Goal: Transaction & Acquisition: Purchase product/service

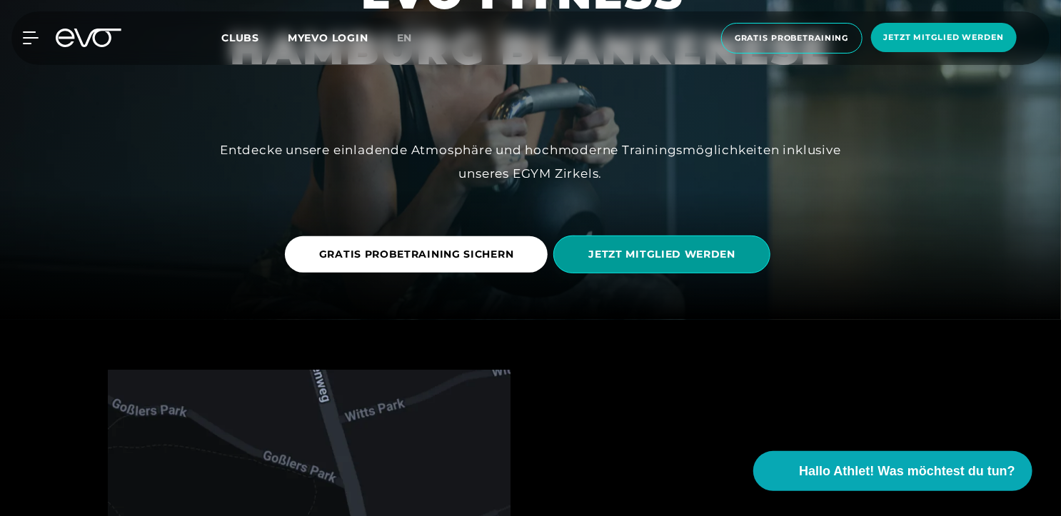
scroll to position [206, 0]
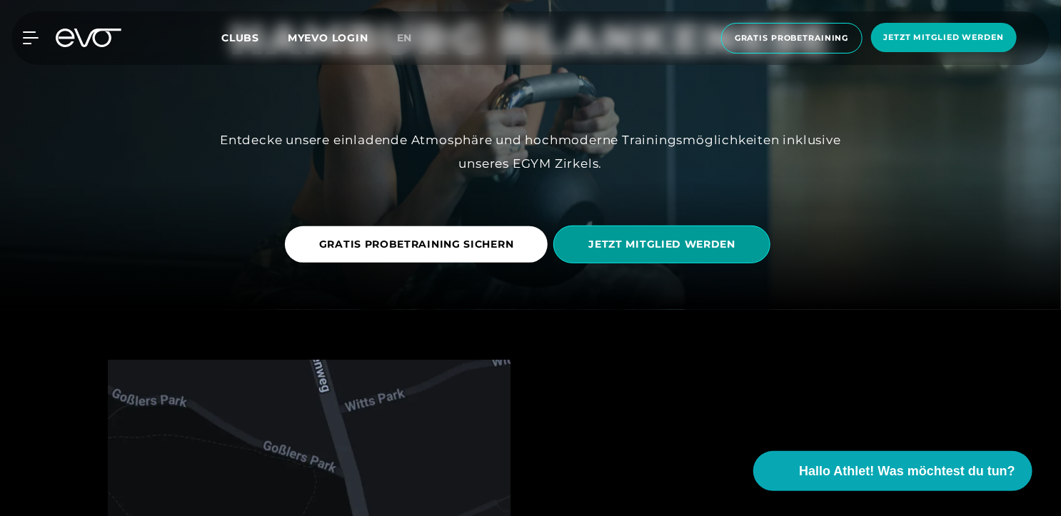
click at [676, 238] on span "JETZT MITGLIED WERDEN" at bounding box center [661, 244] width 147 height 15
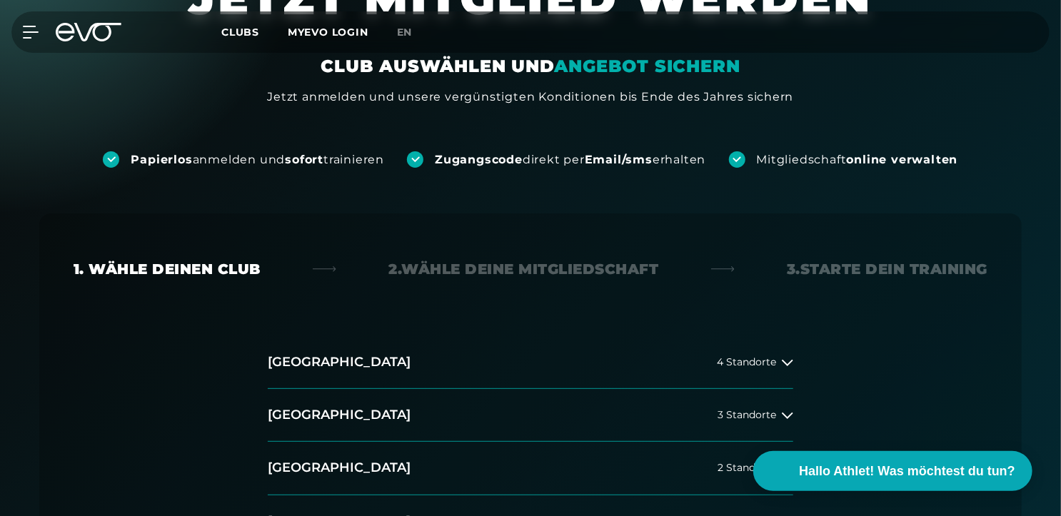
scroll to position [103, 0]
click at [743, 353] on button "[GEOGRAPHIC_DATA] 4 Standorte" at bounding box center [531, 362] width 526 height 53
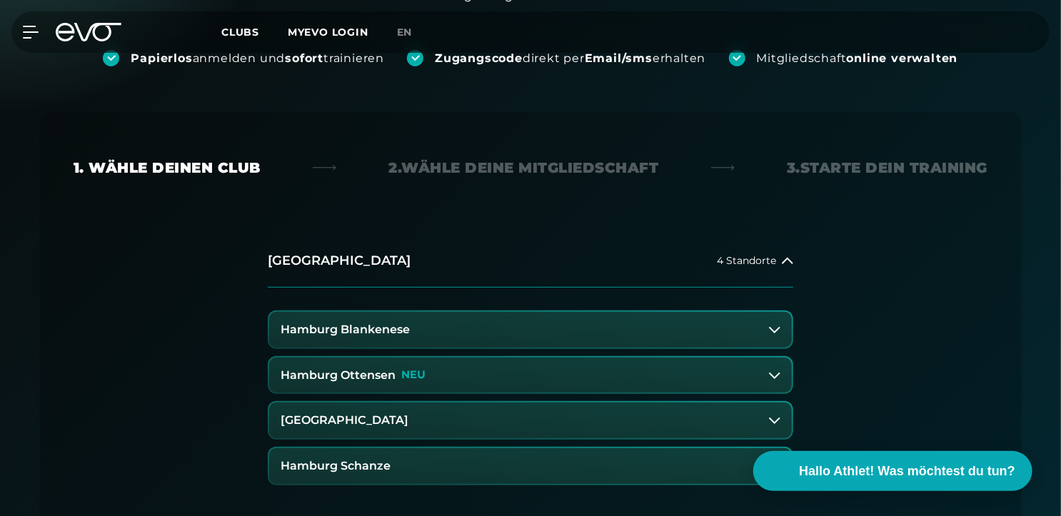
scroll to position [206, 0]
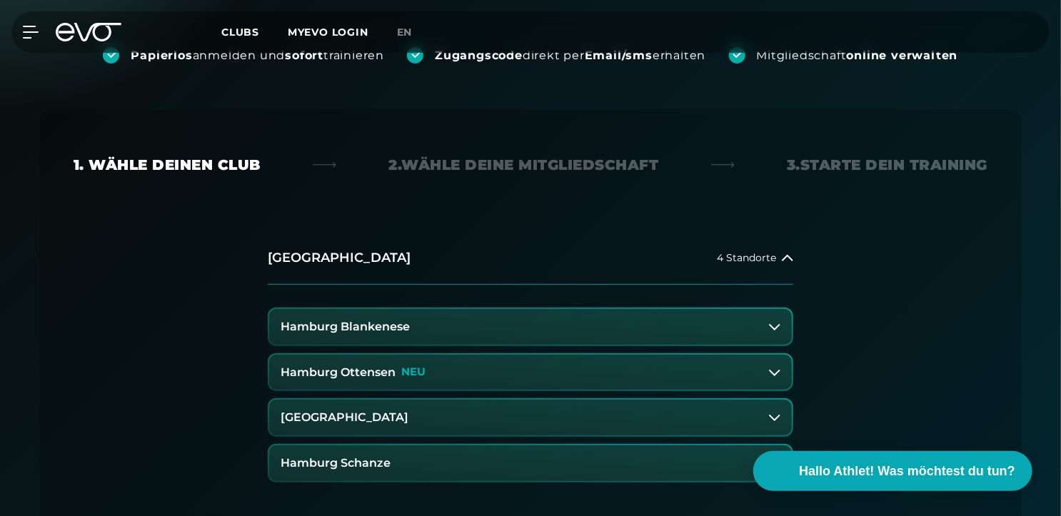
click at [644, 330] on button "Hamburg Blankenese" at bounding box center [530, 327] width 523 height 36
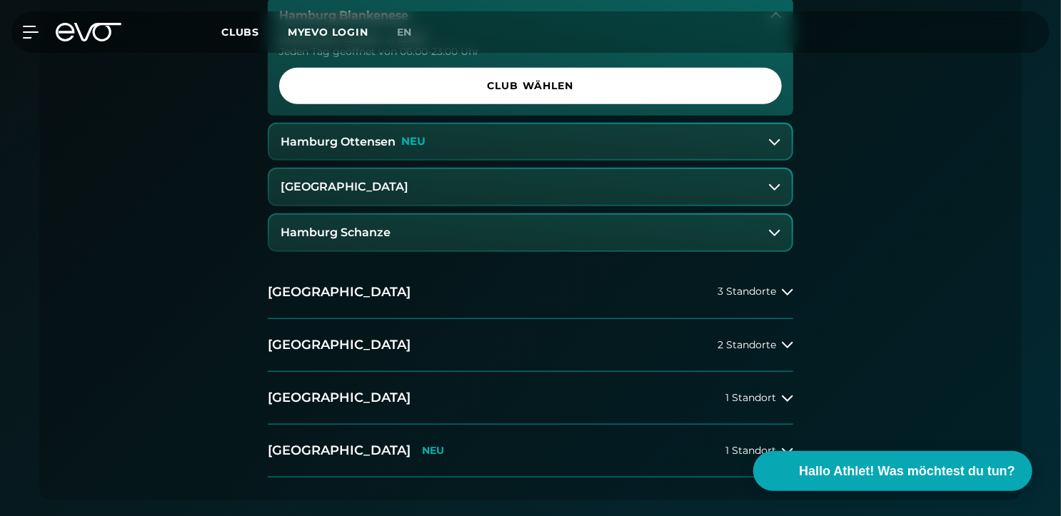
scroll to position [413, 0]
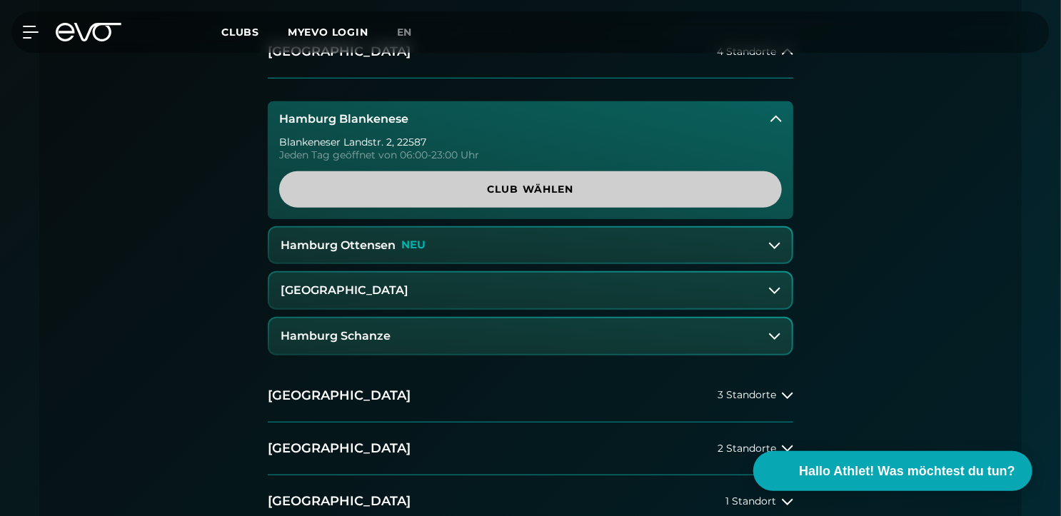
click at [631, 199] on span "Club wählen" at bounding box center [530, 189] width 503 height 36
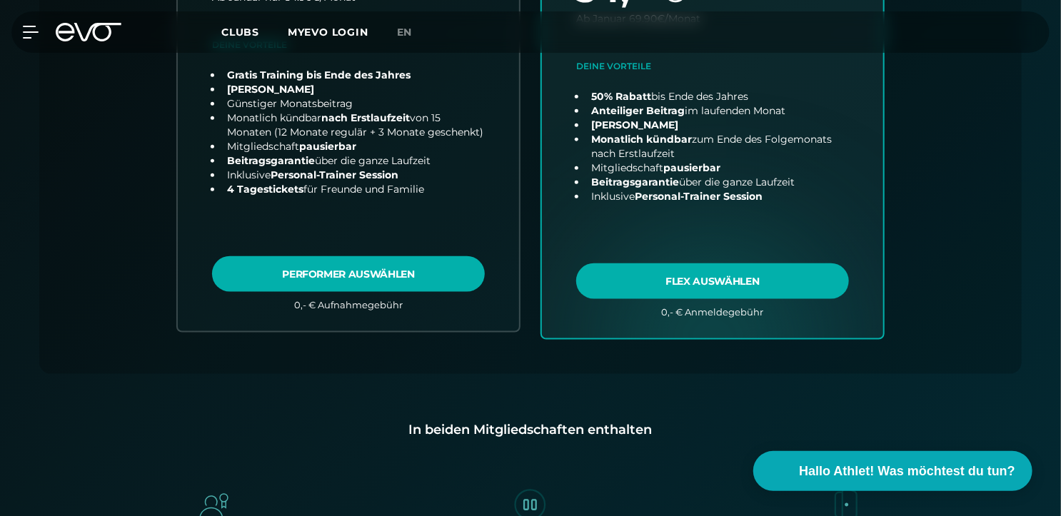
scroll to position [728, 0]
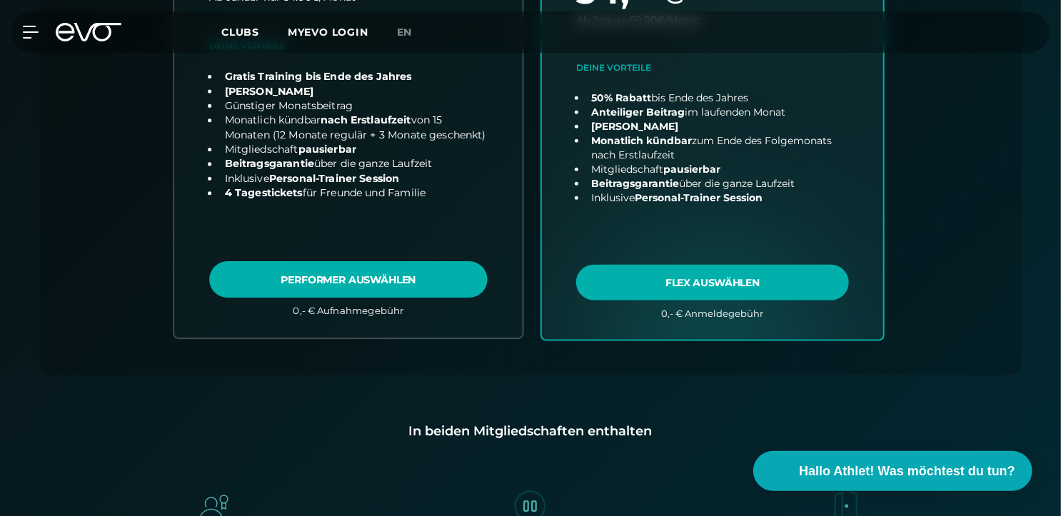
click at [403, 281] on link "choose plan" at bounding box center [348, 64] width 348 height 547
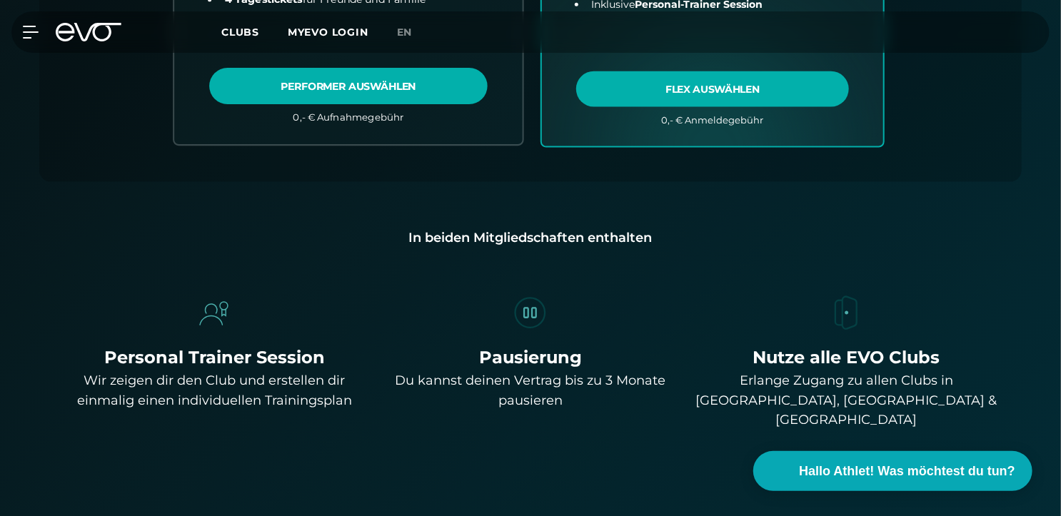
scroll to position [935, 0]
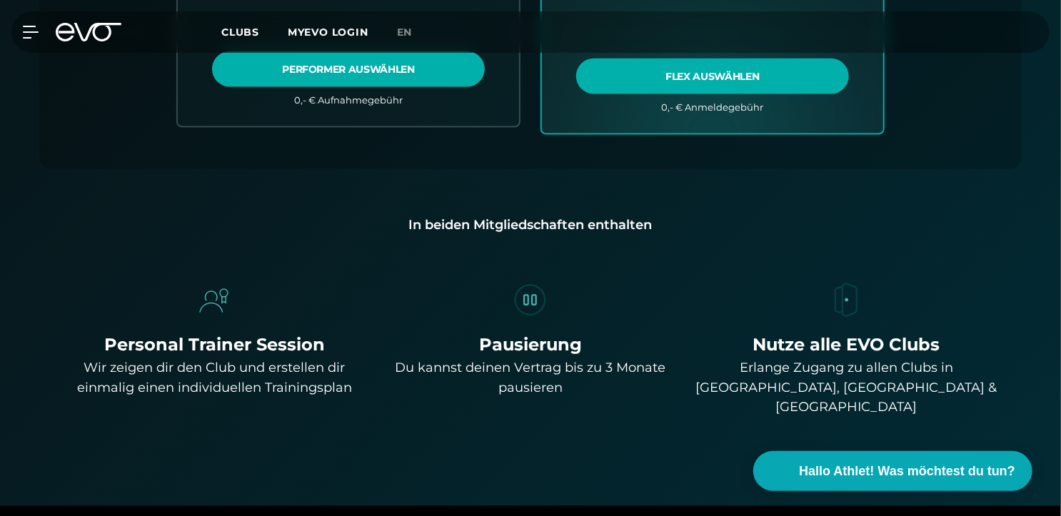
click at [531, 341] on div "Pausierung" at bounding box center [530, 345] width 305 height 26
click at [526, 295] on img at bounding box center [531, 301] width 40 height 40
click at [541, 378] on div "Du kannst deinen Vertrag bis zu 3 Monate pausieren" at bounding box center [530, 378] width 305 height 40
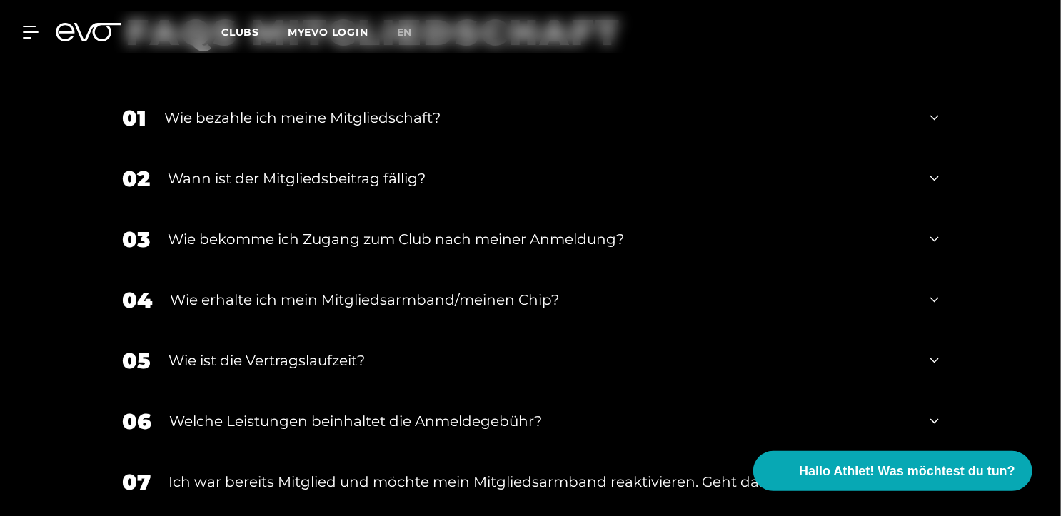
scroll to position [2484, 0]
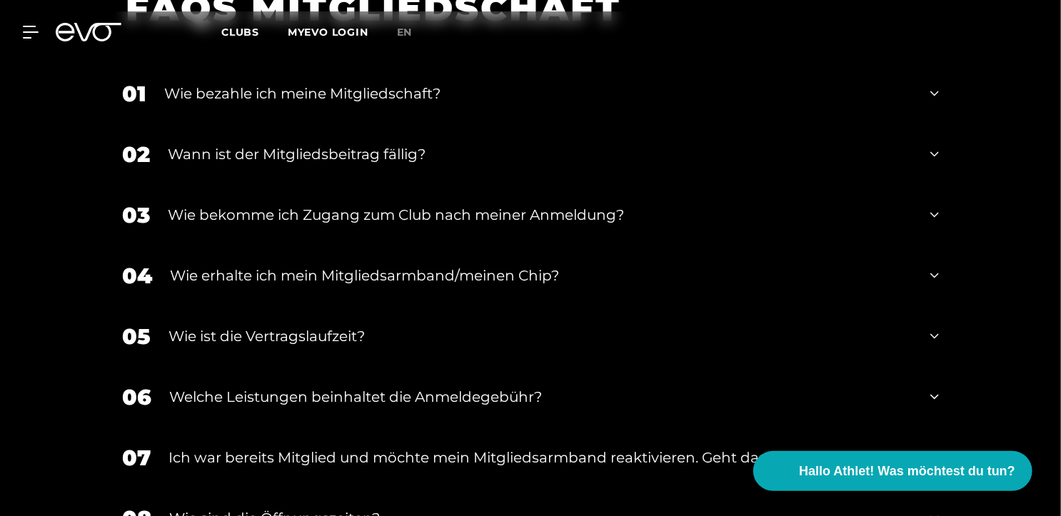
click at [341, 326] on div "Wie ist die Vertragslaufzeit?" at bounding box center [541, 336] width 744 height 21
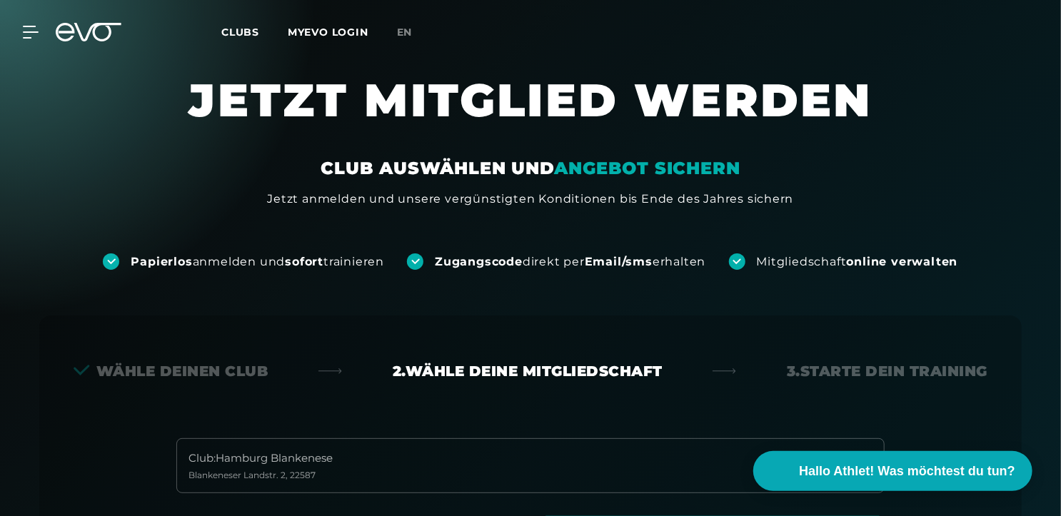
scroll to position [0, 0]
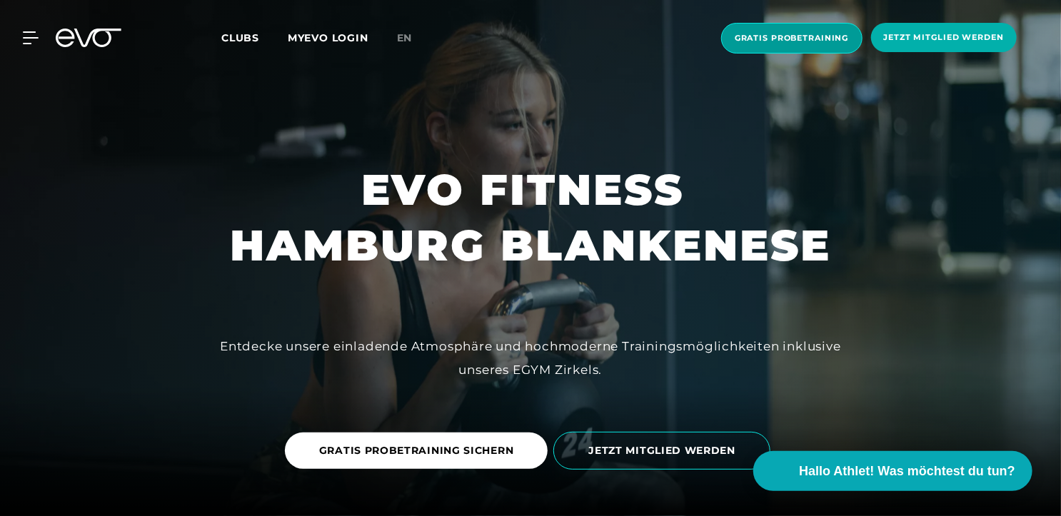
click at [765, 46] on span "Gratis Probetraining" at bounding box center [791, 38] width 141 height 31
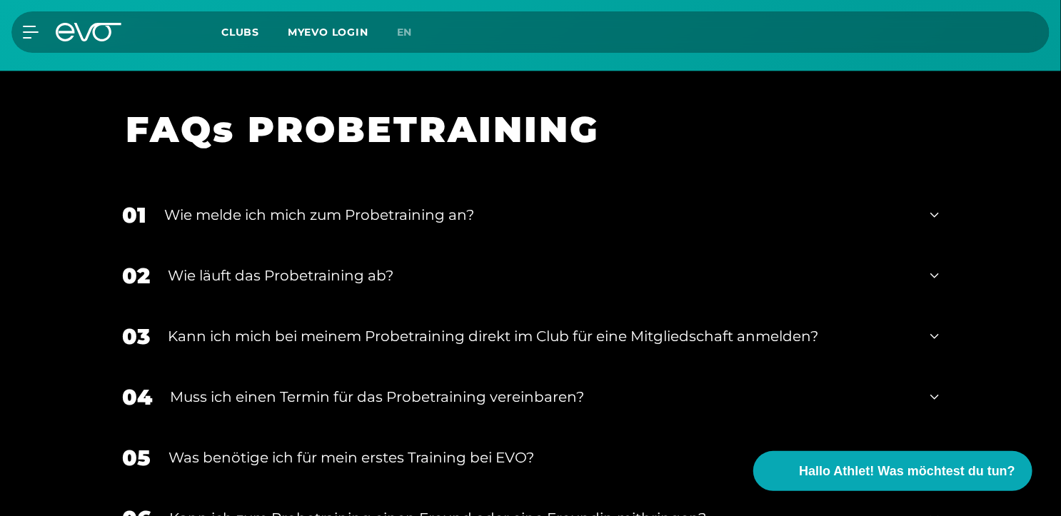
scroll to position [1690, 0]
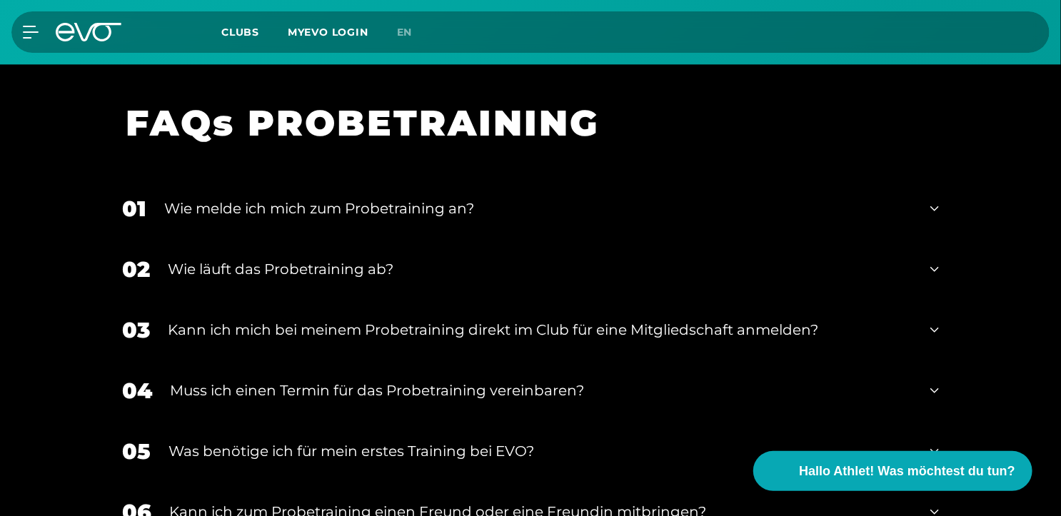
click at [631, 324] on div "Kann ich mich bei meinem Probetraining direkt im Club für eine Mitgliedschaft a…" at bounding box center [540, 329] width 745 height 21
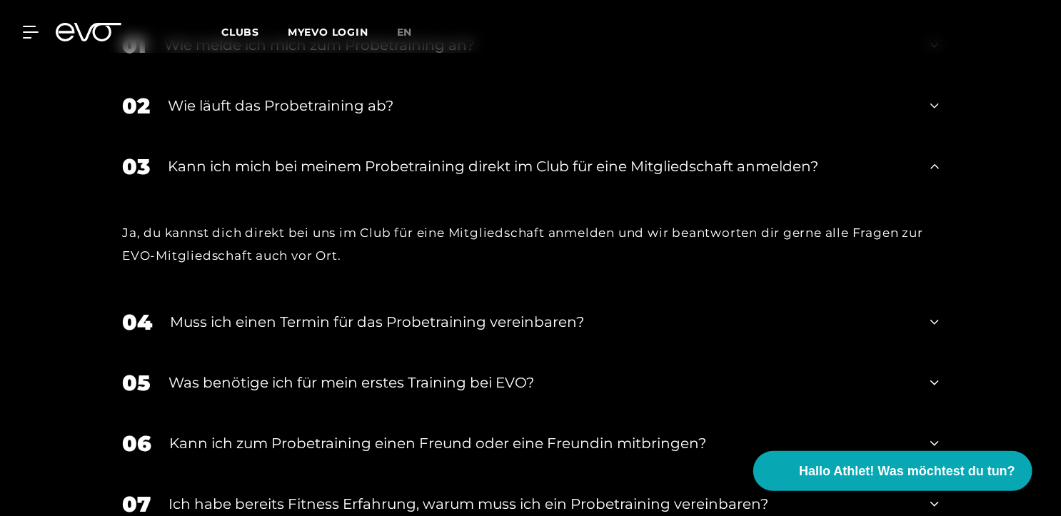
scroll to position [1897, 0]
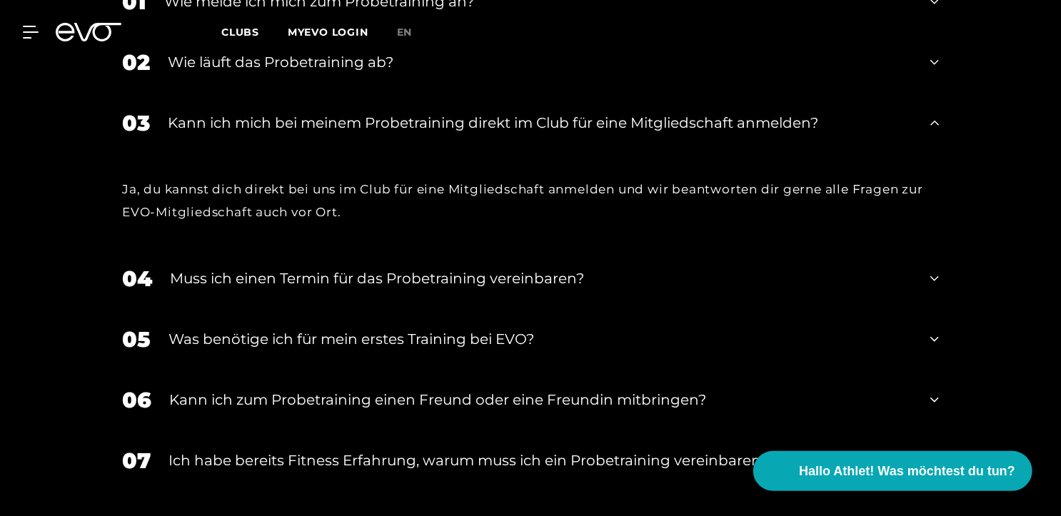
click at [540, 275] on div "Muss ich einen Termin für das Probetraining vereinbaren?" at bounding box center [541, 278] width 743 height 21
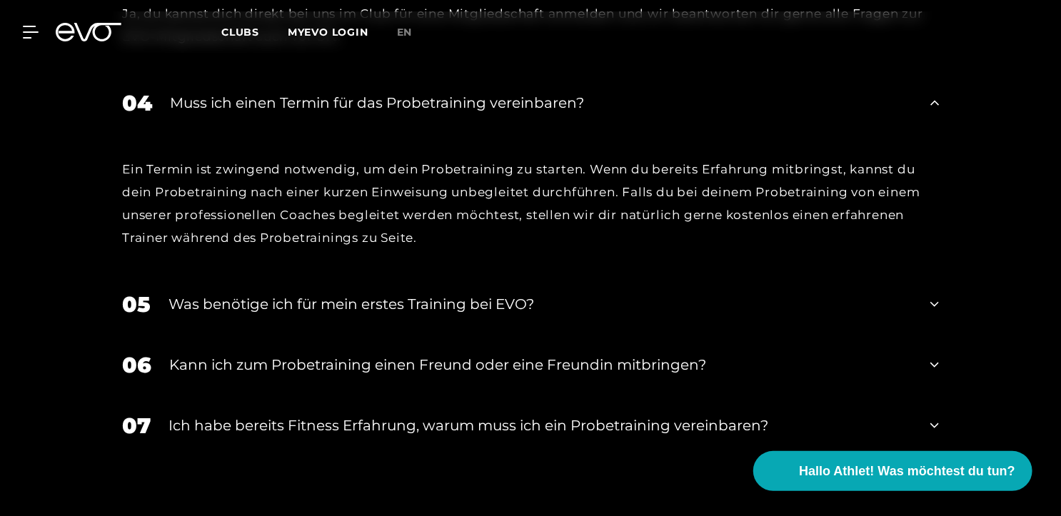
scroll to position [2104, 0]
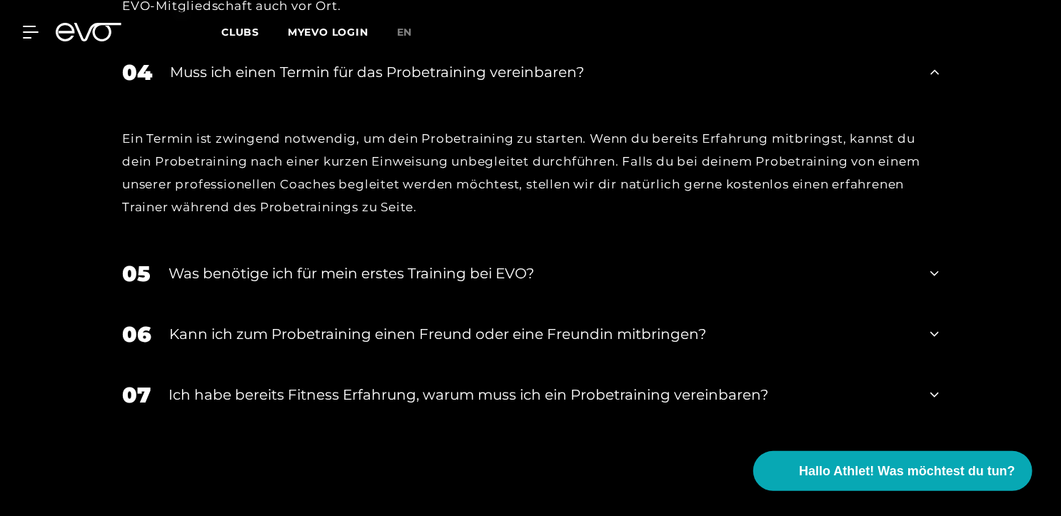
click at [513, 273] on div "Was benötige ich für mein erstes Training bei EVO?" at bounding box center [541, 273] width 744 height 21
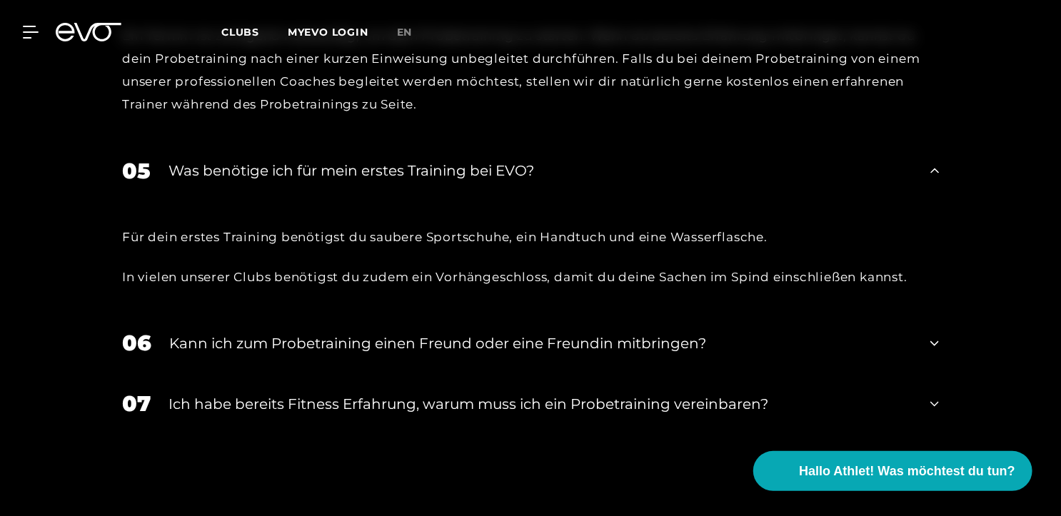
scroll to position [2310, 0]
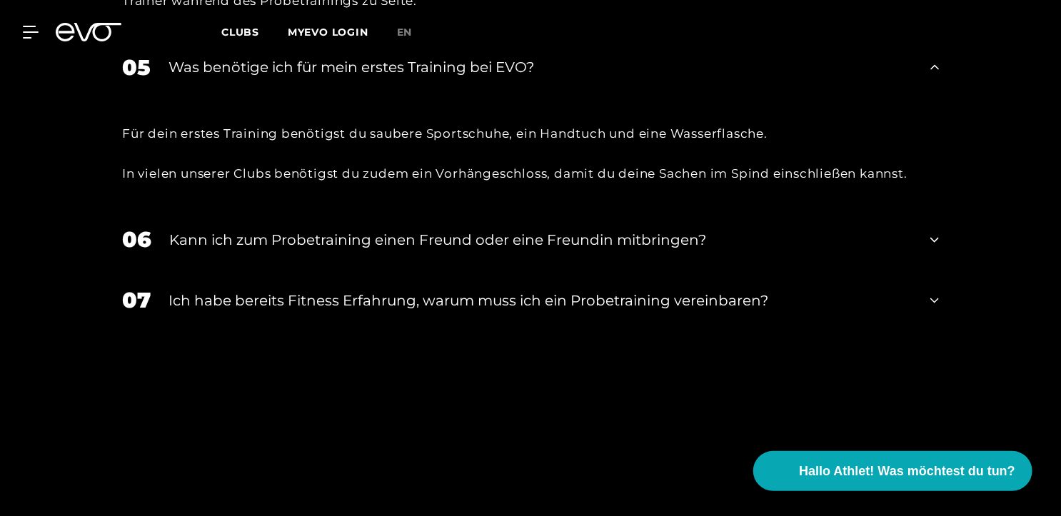
click at [516, 231] on div "Kann ich zum Probetraining einen Freund oder eine Freundin mitbringen?" at bounding box center [540, 239] width 743 height 21
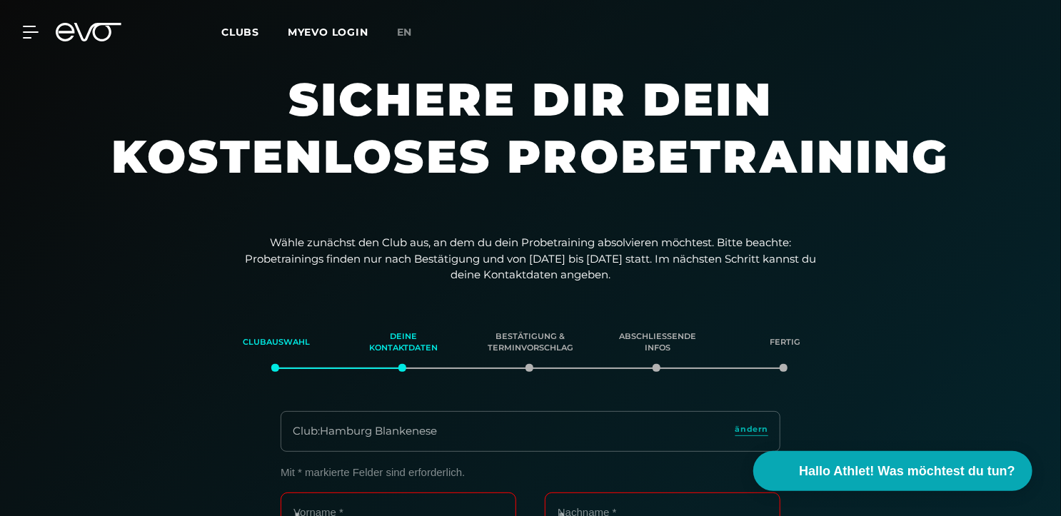
scroll to position [0, 0]
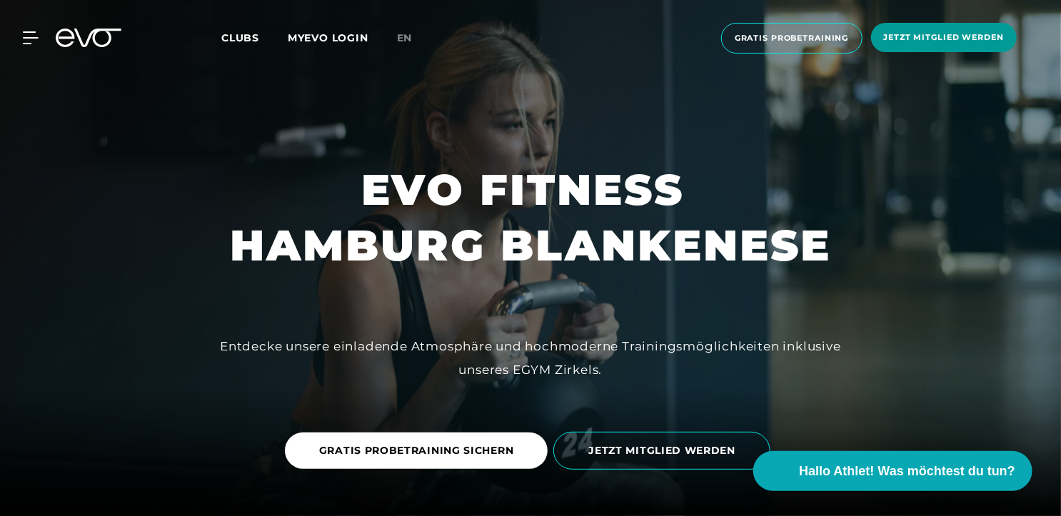
click at [897, 40] on span "Jetzt Mitglied werden" at bounding box center [944, 37] width 120 height 12
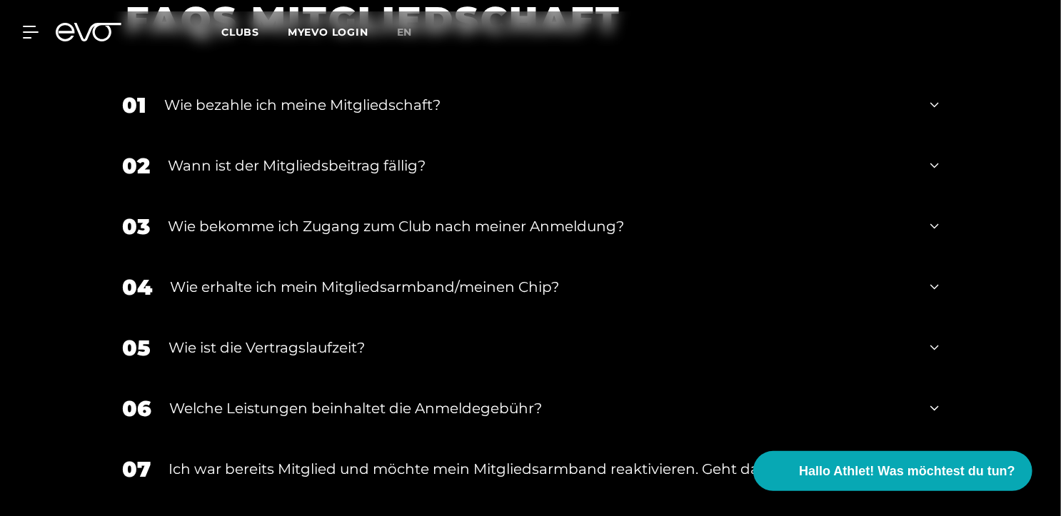
scroll to position [2478, 0]
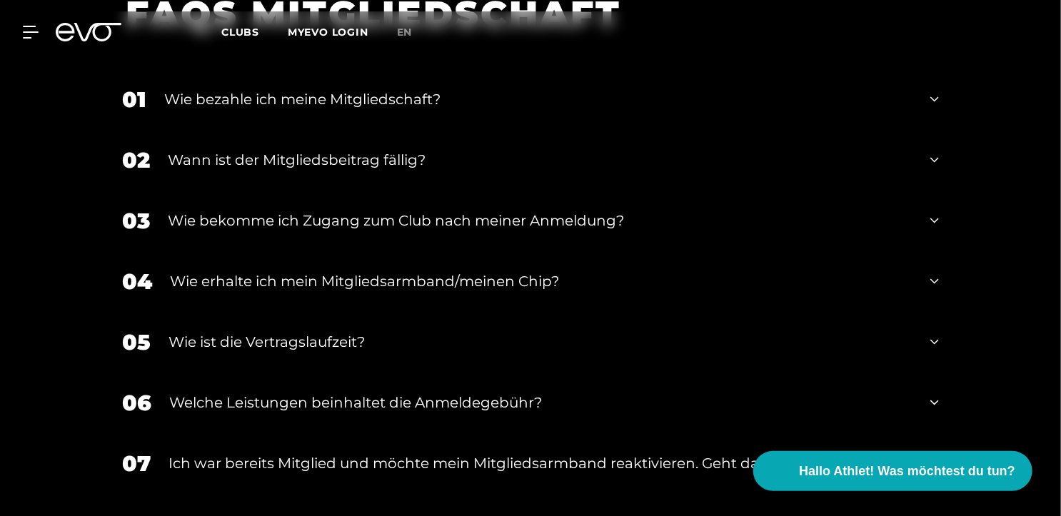
click at [338, 331] on div "Wie ist die Vertragslaufzeit?" at bounding box center [541, 341] width 744 height 21
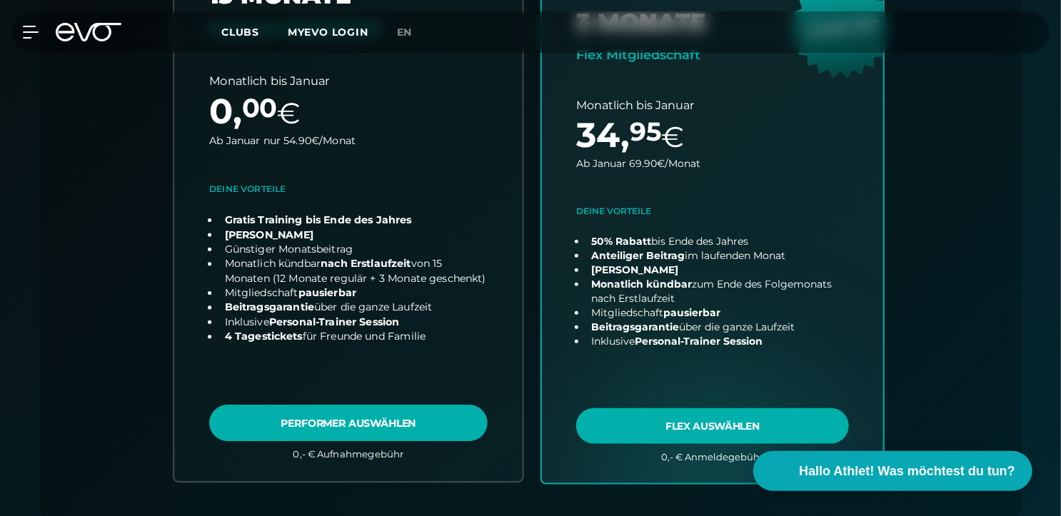
scroll to position [592, 0]
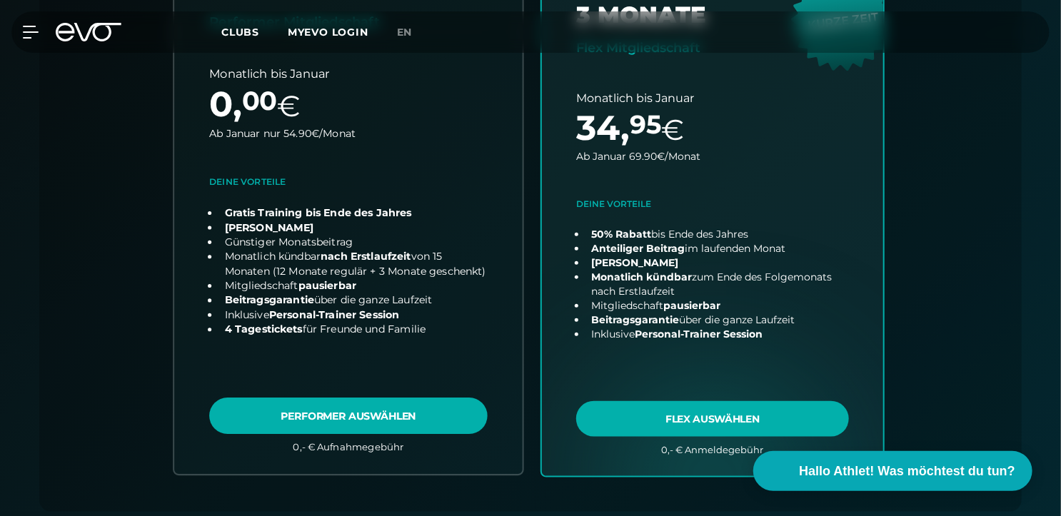
click at [322, 410] on link "choose plan" at bounding box center [348, 200] width 348 height 547
